Goal: Check status

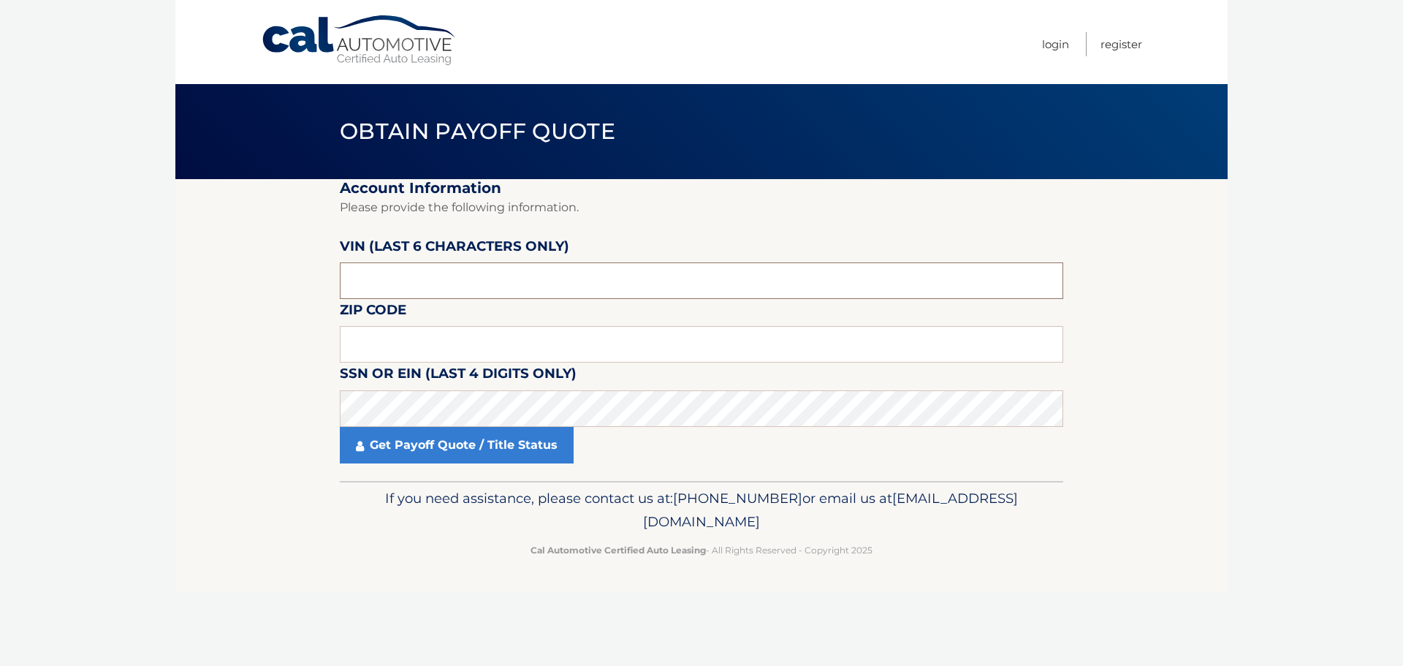
click at [726, 282] on input "text" at bounding box center [702, 280] width 724 height 37
type input "506413"
click at [469, 330] on input "text" at bounding box center [702, 344] width 724 height 37
type input "11432"
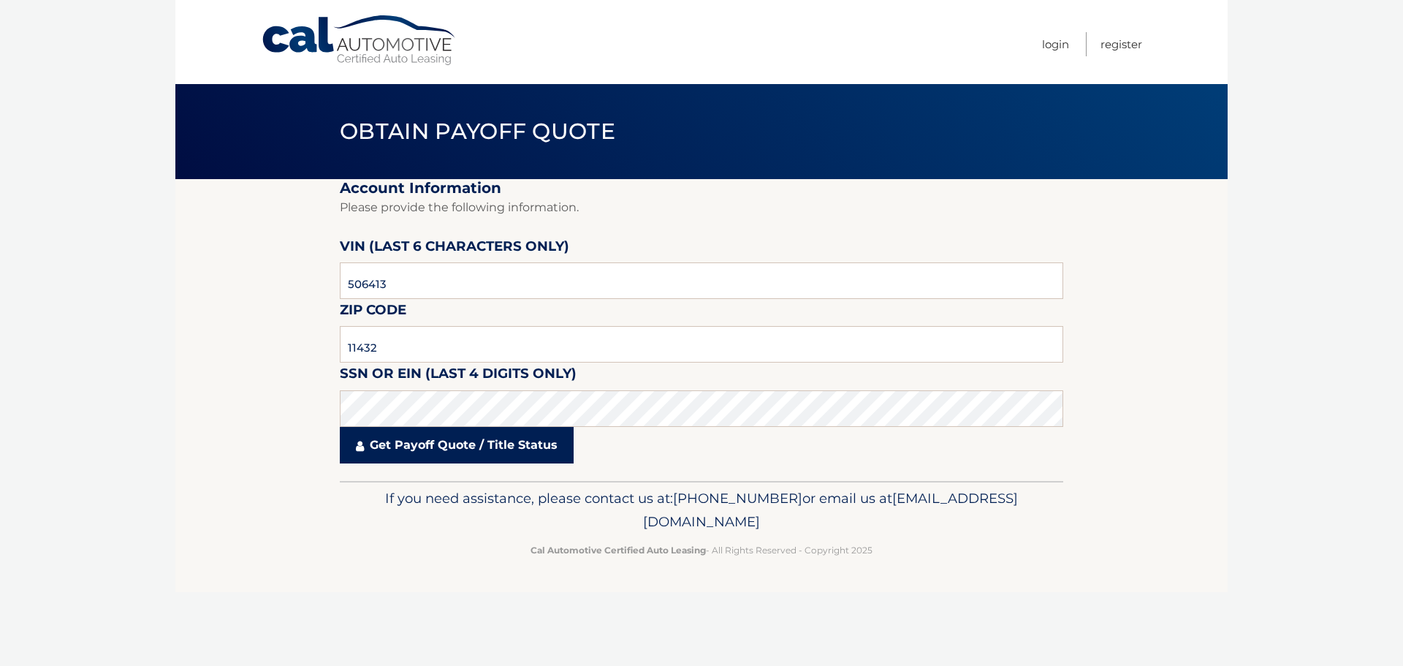
click at [492, 450] on link "Get Payoff Quote / Title Status" at bounding box center [457, 445] width 234 height 37
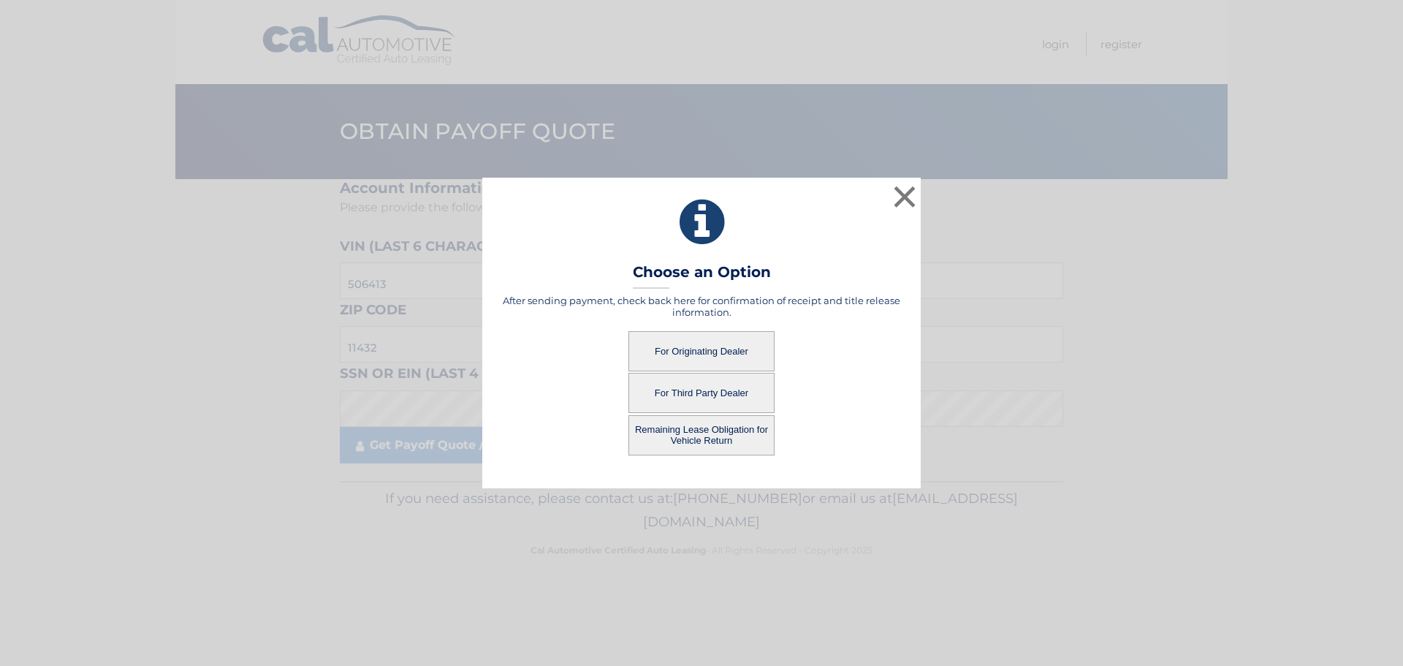
click at [491, 306] on div "× Choose an Option After sending payment, check back here for confirmation of r…" at bounding box center [701, 333] width 439 height 310
click at [684, 344] on button "For Originating Dealer" at bounding box center [702, 351] width 146 height 40
click at [724, 345] on button "For Originating Dealer" at bounding box center [702, 351] width 146 height 40
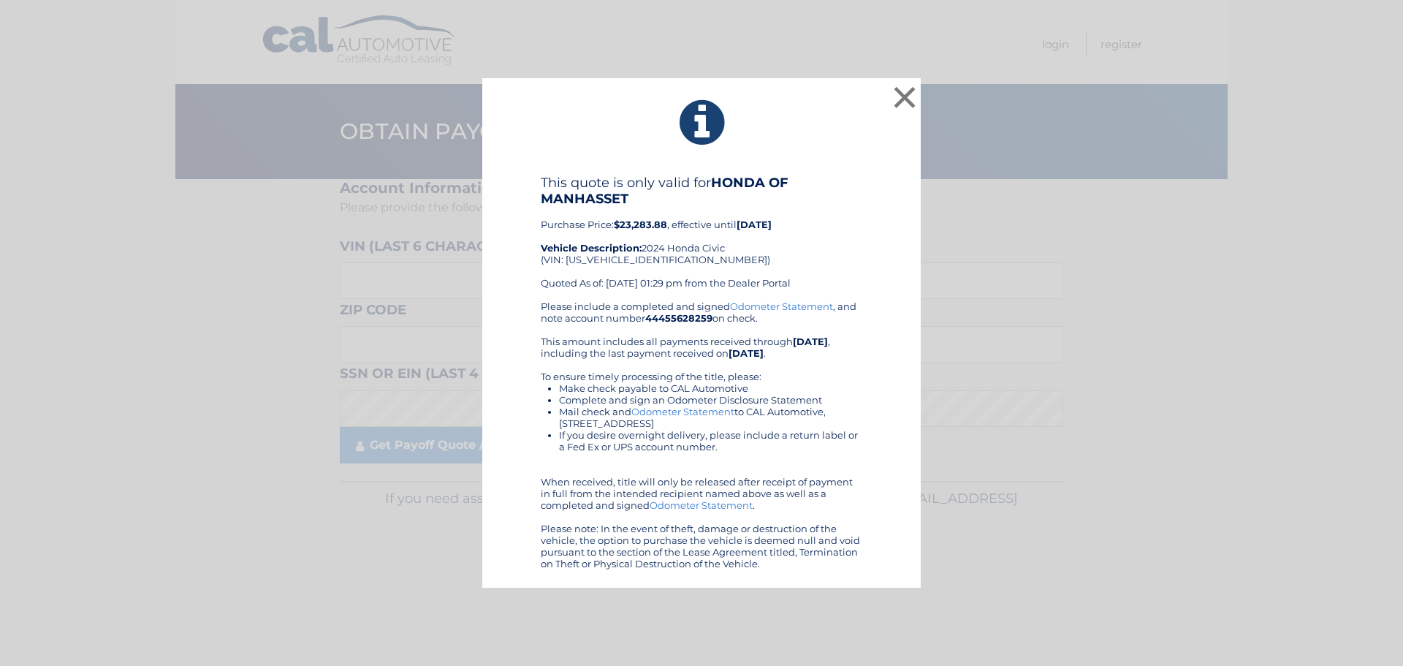
click at [300, 368] on div "× This quote is only valid for HONDA OF MANHASSET Purchase Price: $23,283.88 , …" at bounding box center [702, 333] width 1392 height 510
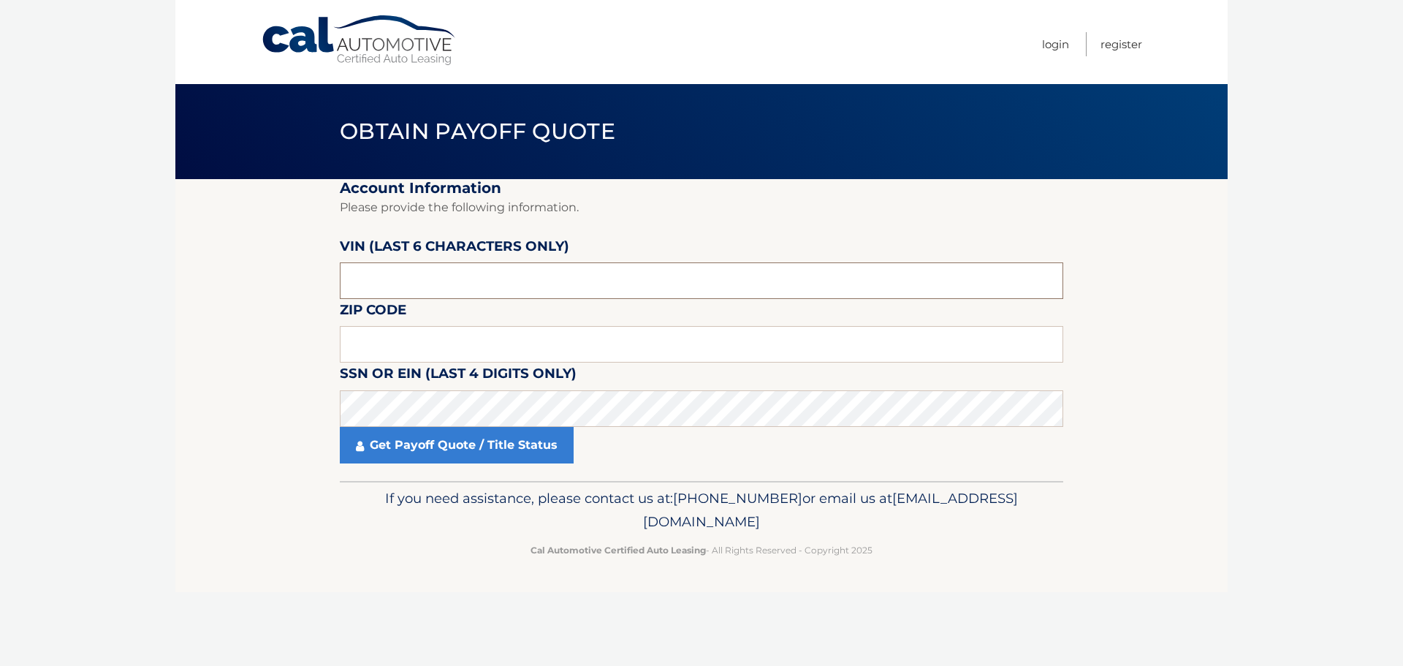
click at [417, 284] on input "text" at bounding box center [702, 280] width 724 height 37
type input "506413"
click at [460, 346] on input "text" at bounding box center [702, 344] width 724 height 37
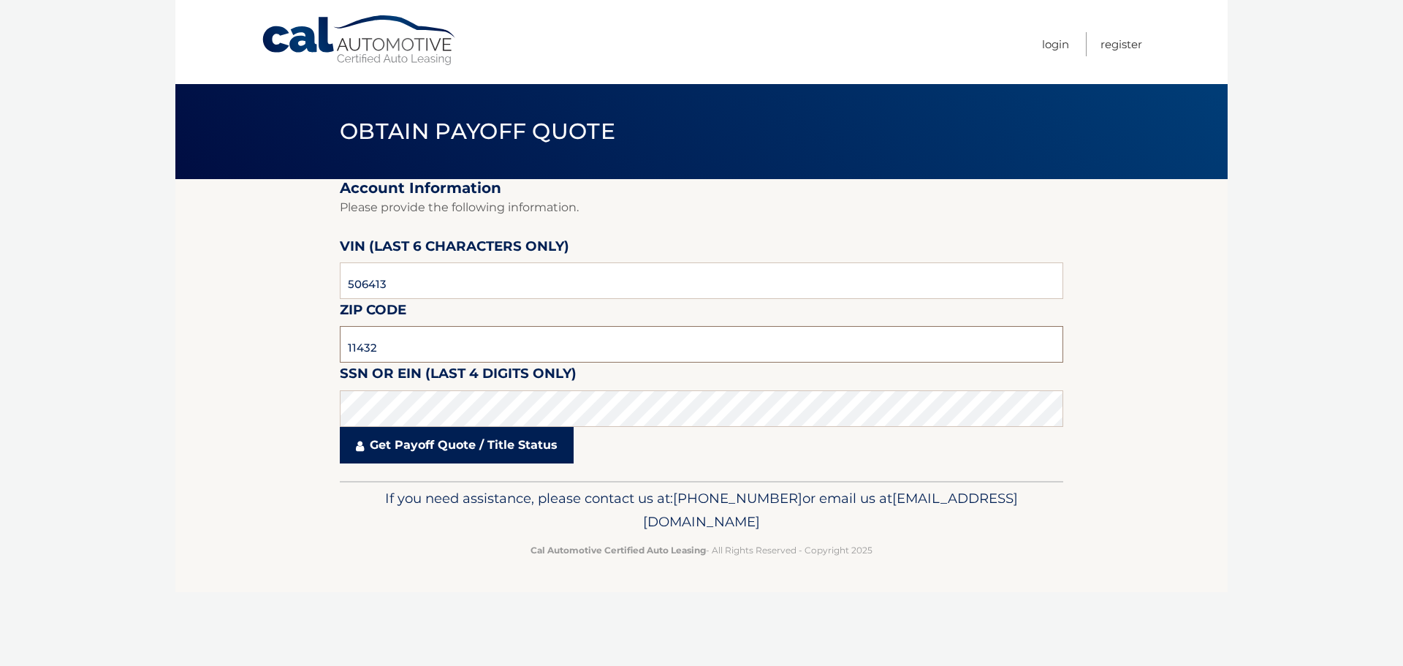
type input "11432"
click at [440, 455] on link "Get Payoff Quote / Title Status" at bounding box center [457, 445] width 234 height 37
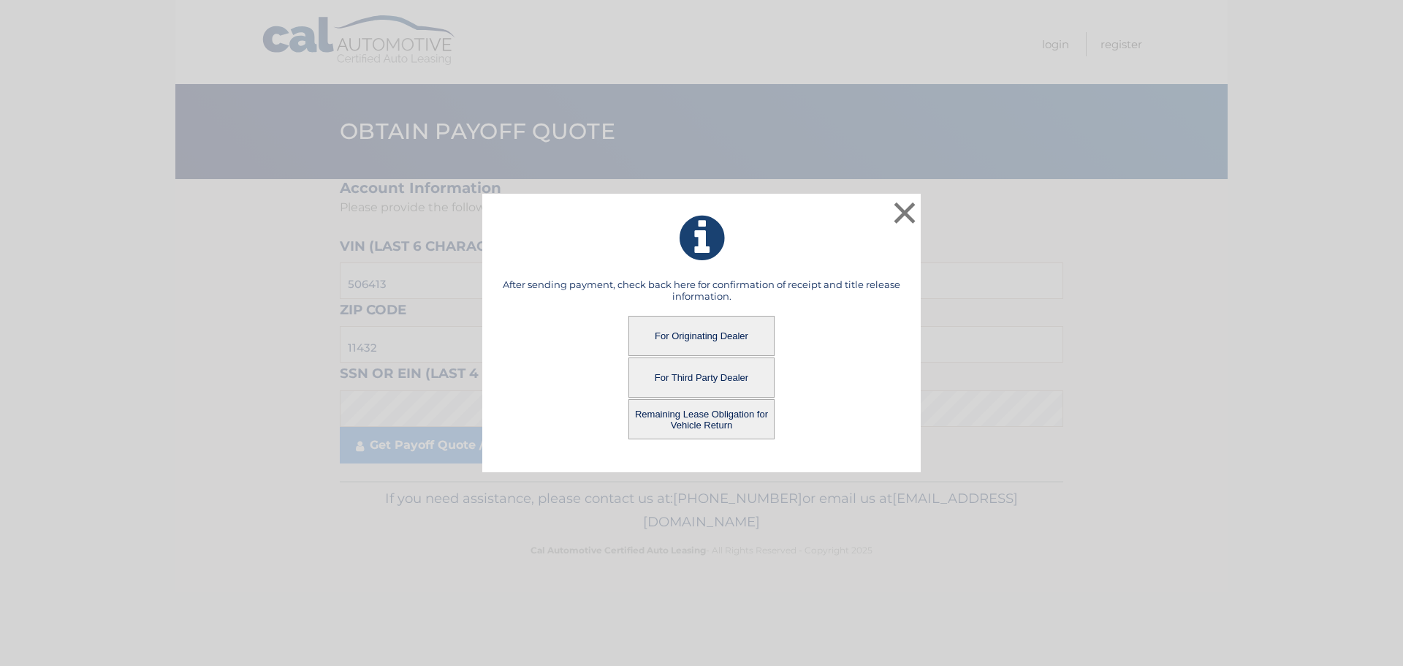
click at [743, 415] on button "Remaining Lease Obligation for Vehicle Return" at bounding box center [702, 419] width 146 height 40
click at [694, 420] on button "Remaining Lease Obligation for Vehicle Return" at bounding box center [702, 419] width 146 height 40
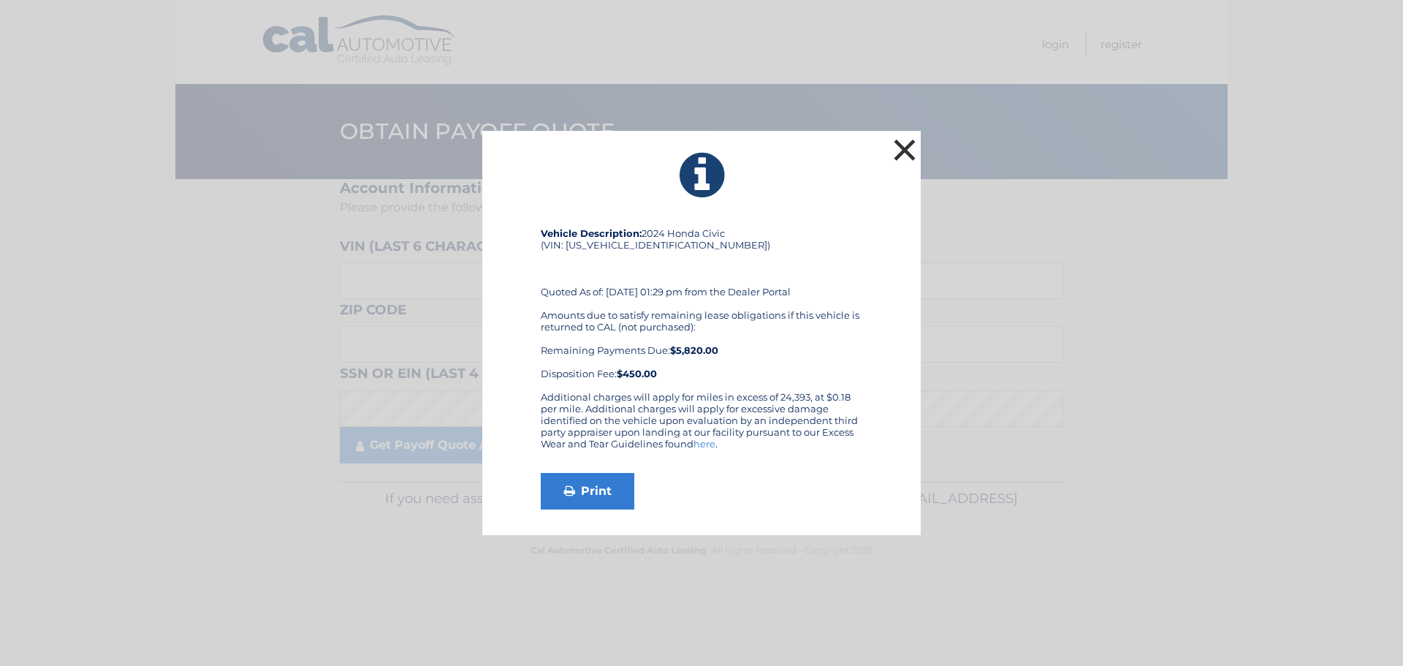
drag, startPoint x: 902, startPoint y: 140, endPoint x: 833, endPoint y: 174, distance: 76.8
click at [902, 140] on button "×" at bounding box center [904, 149] width 29 height 29
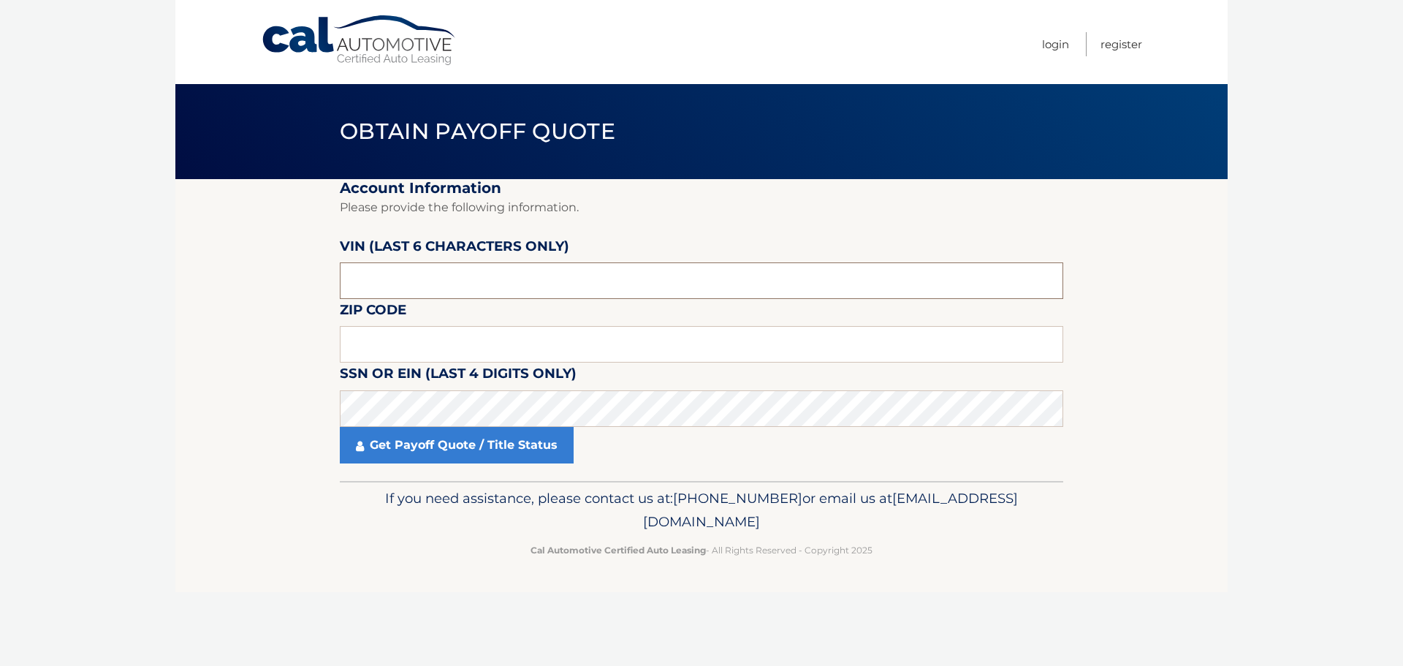
click at [915, 278] on input "text" at bounding box center [702, 280] width 724 height 37
type input "506417"
click at [745, 341] on input "text" at bounding box center [702, 344] width 724 height 37
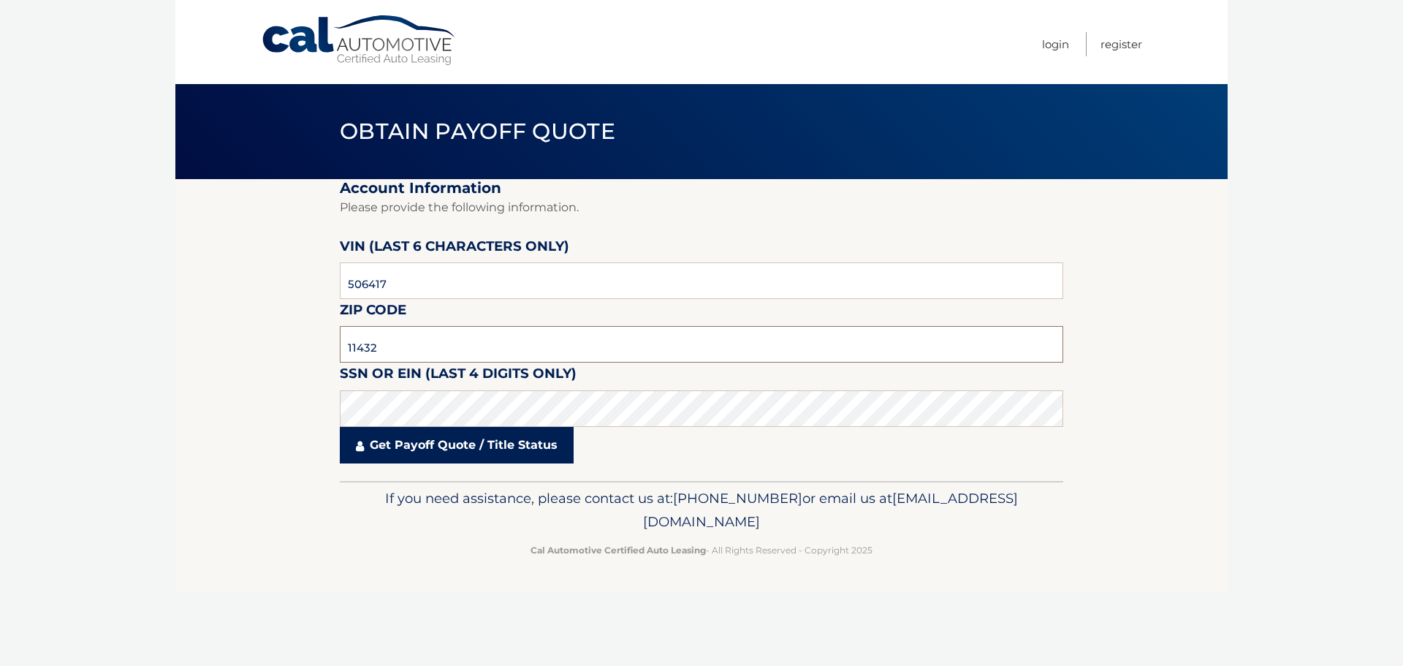
type input "11432"
click at [488, 457] on link "Get Payoff Quote / Title Status" at bounding box center [457, 445] width 234 height 37
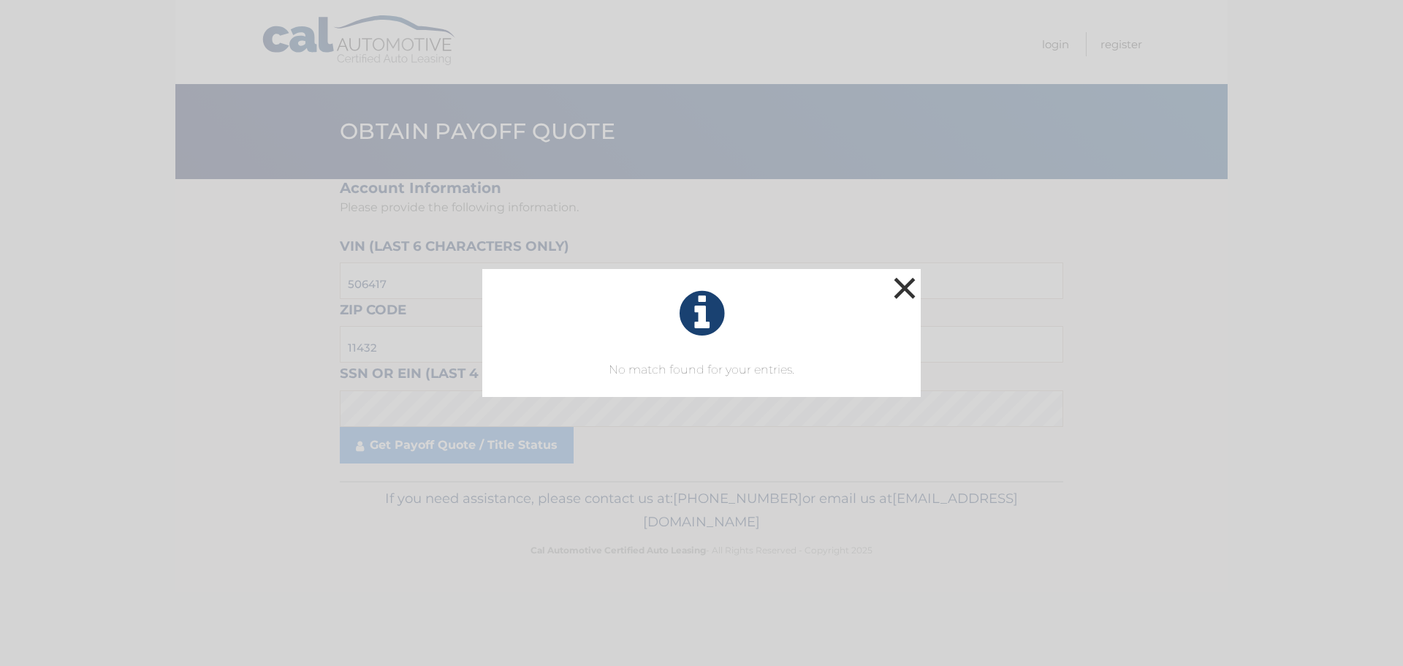
click at [902, 293] on button "×" at bounding box center [904, 287] width 29 height 29
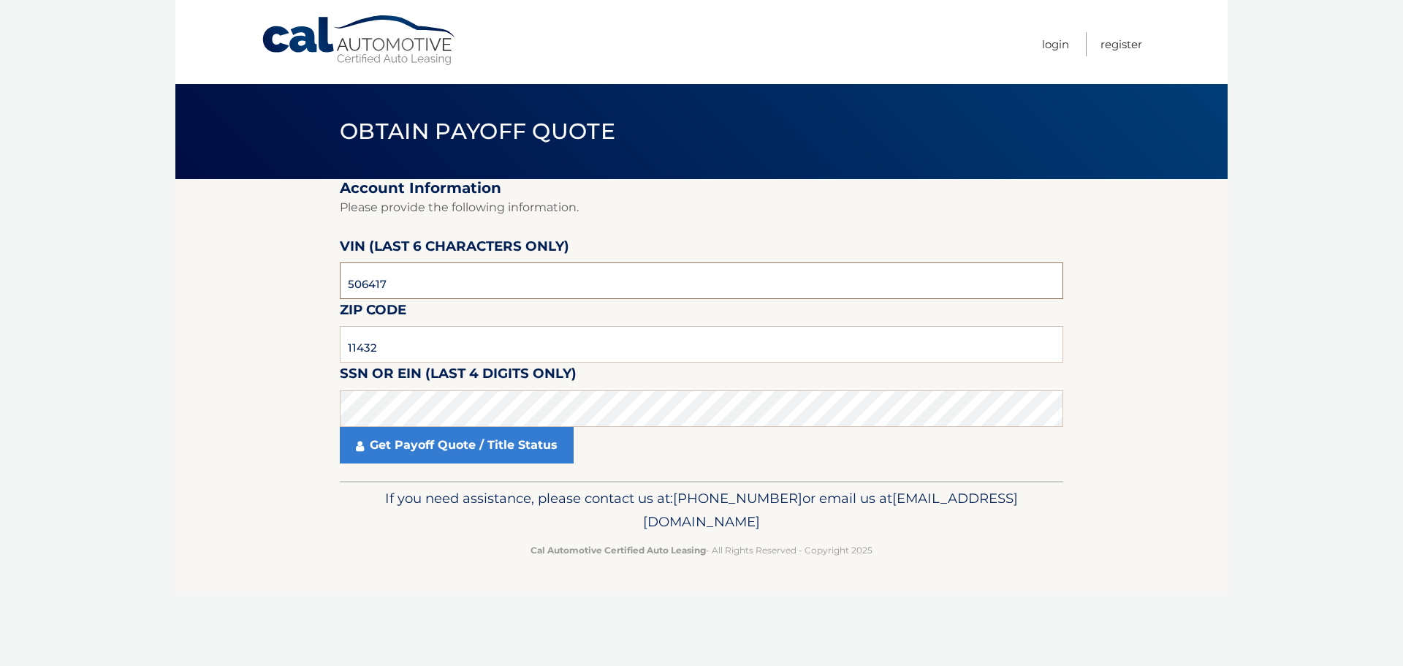
click at [472, 273] on input "506417" at bounding box center [702, 280] width 724 height 37
type input "506413"
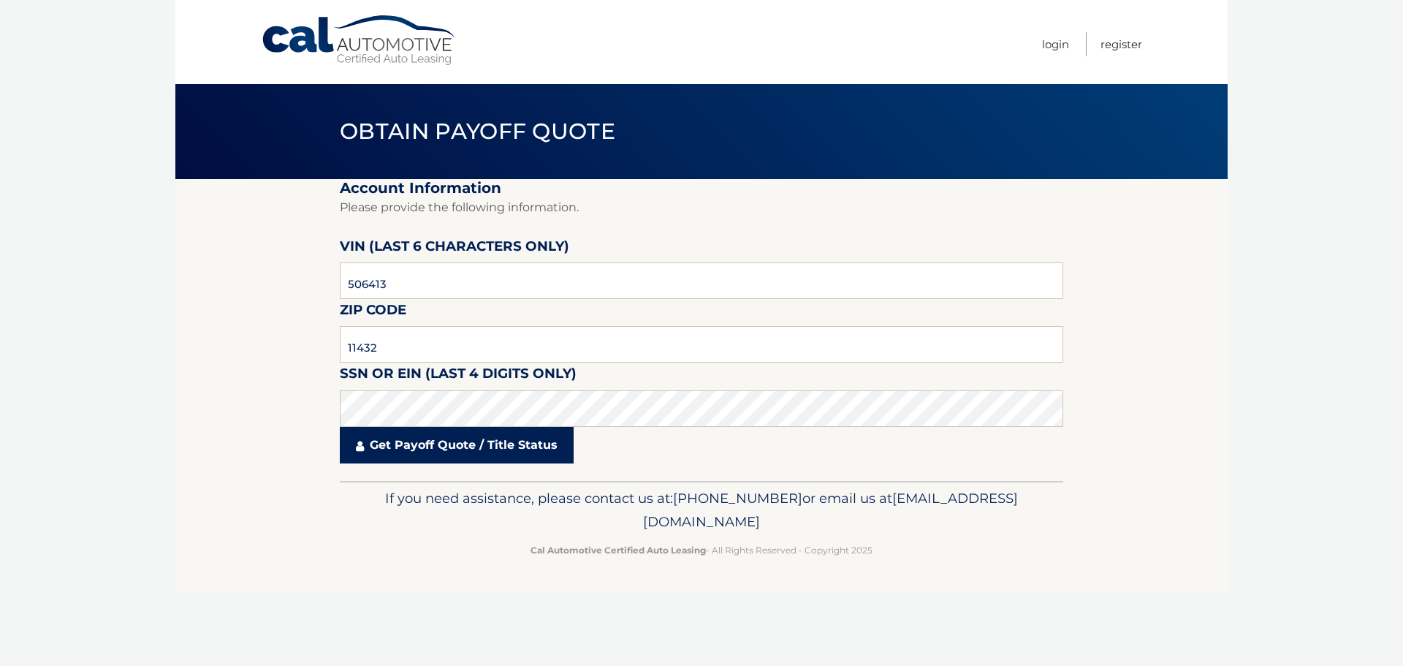
click at [407, 447] on link "Get Payoff Quote / Title Status" at bounding box center [457, 445] width 234 height 37
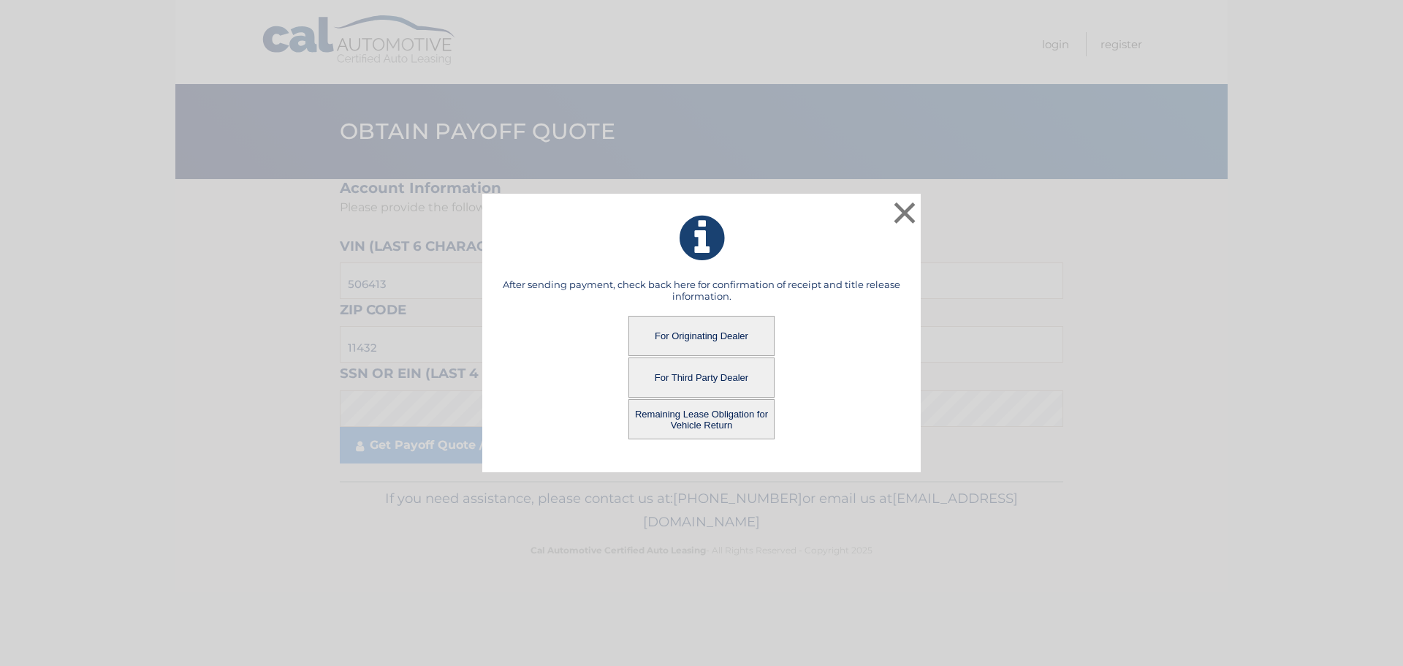
click at [743, 325] on button "For Originating Dealer" at bounding box center [702, 336] width 146 height 40
click at [740, 329] on button "For Originating Dealer" at bounding box center [702, 336] width 146 height 40
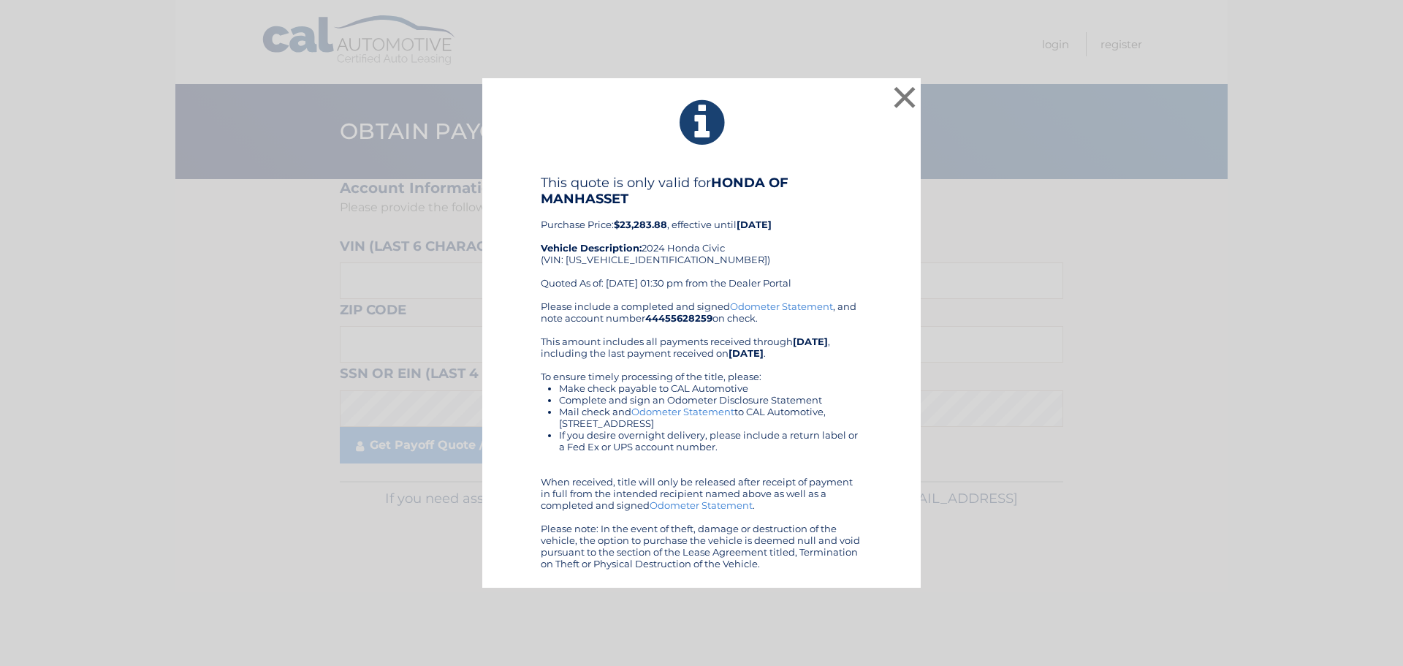
click at [643, 224] on b "$23,283.88" at bounding box center [640, 225] width 53 height 12
copy b "23,283.88"
click at [887, 291] on div "This quote is only valid for HONDA OF MANHASSET Purchase Price: $23,283.88 , ef…" at bounding box center [702, 372] width 402 height 395
